Goal: Find specific page/section: Find specific page/section

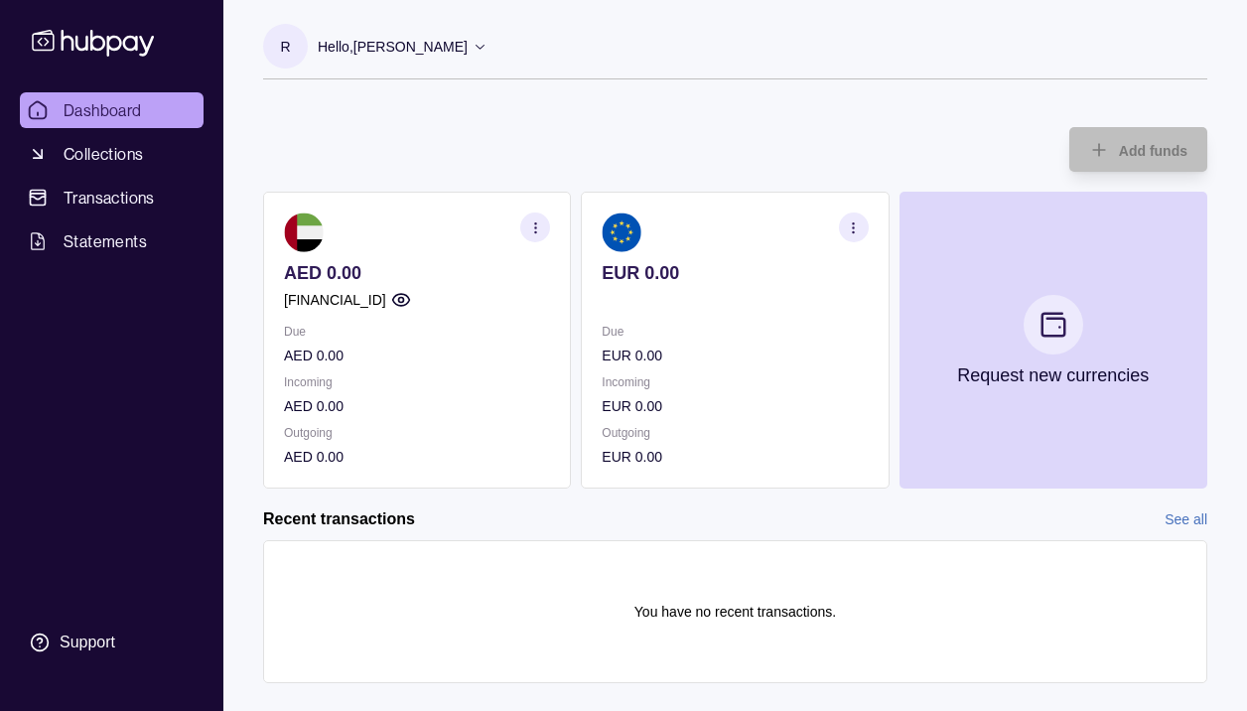
click at [860, 221] on icon "button" at bounding box center [853, 227] width 15 height 15
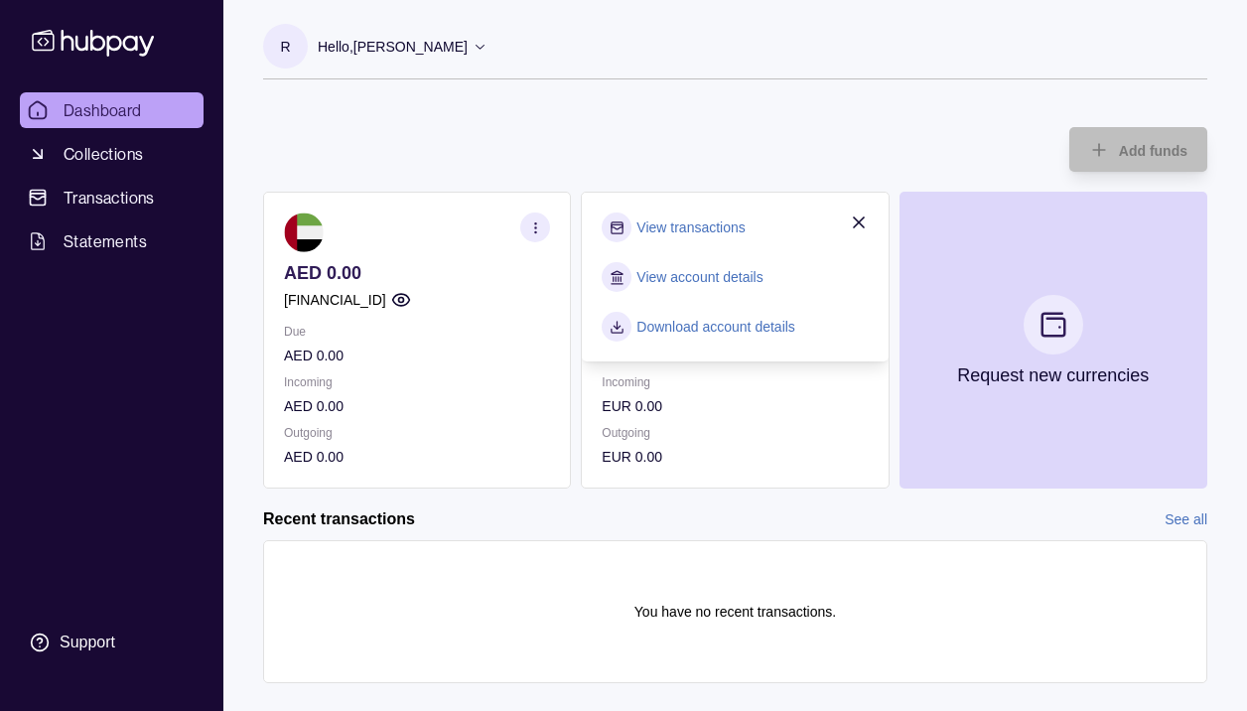
click at [696, 277] on link "View account details" at bounding box center [699, 277] width 126 height 22
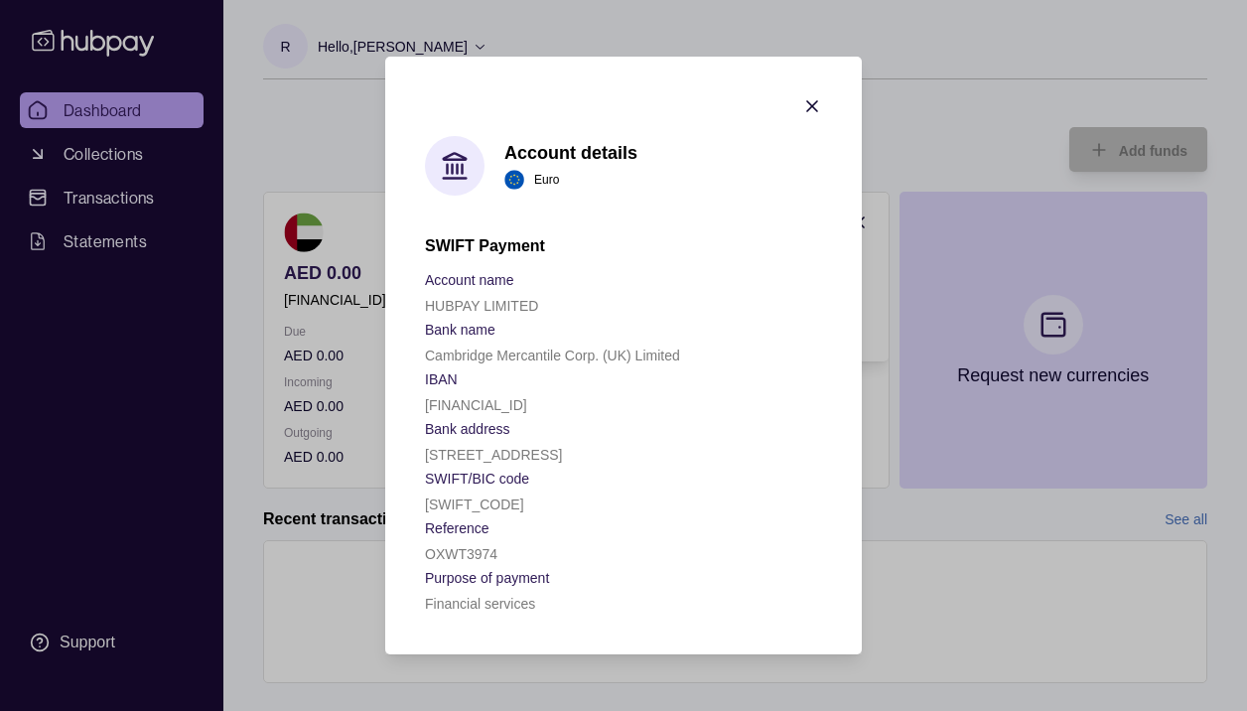
click at [815, 60] on section "Account details Euro SWIFT Payment Account name HUBPAY LIMITED Bank name Cambri…" at bounding box center [623, 356] width 476 height 598
click at [815, 96] on icon "button" at bounding box center [812, 106] width 20 height 20
